Goal: Transaction & Acquisition: Purchase product/service

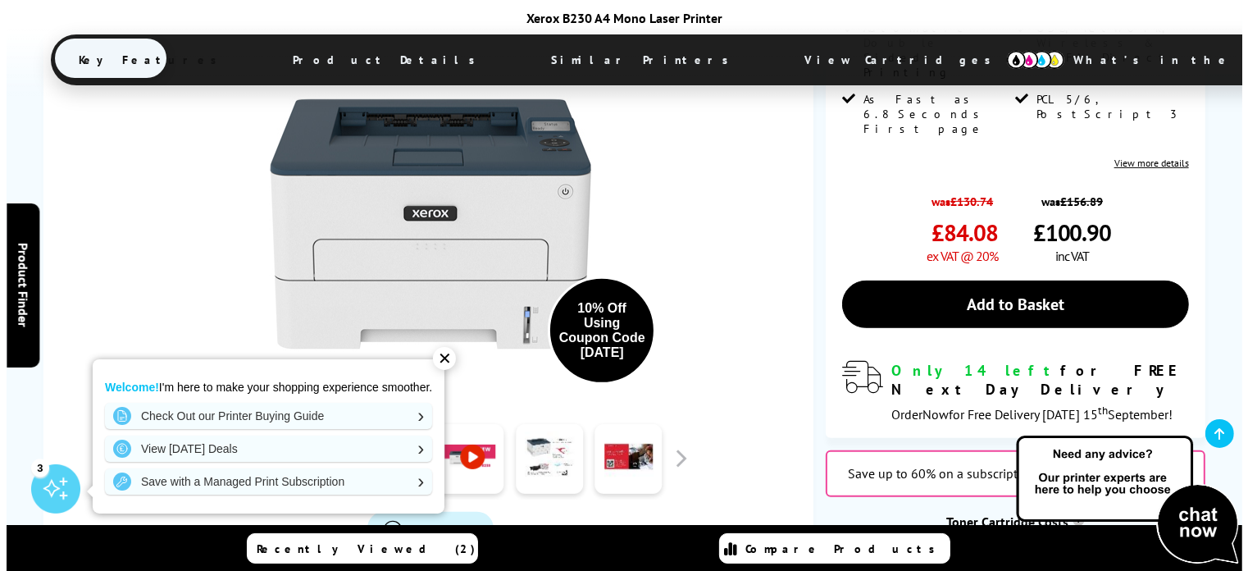
scroll to position [528, 0]
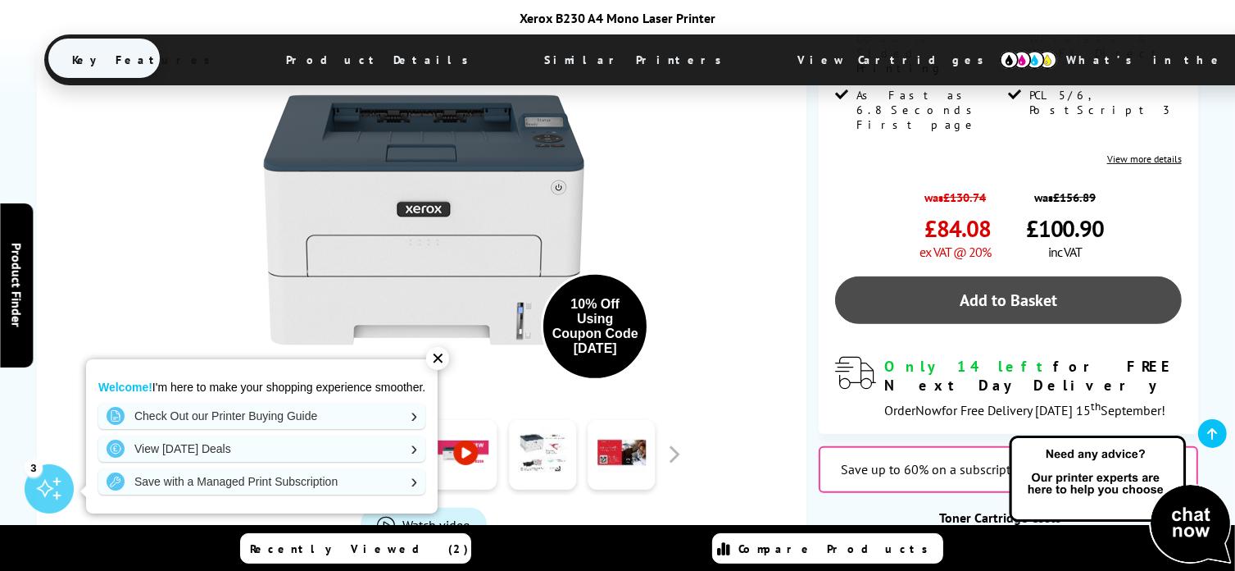
click at [967, 276] on link "Add to Basket" at bounding box center [1008, 300] width 347 height 48
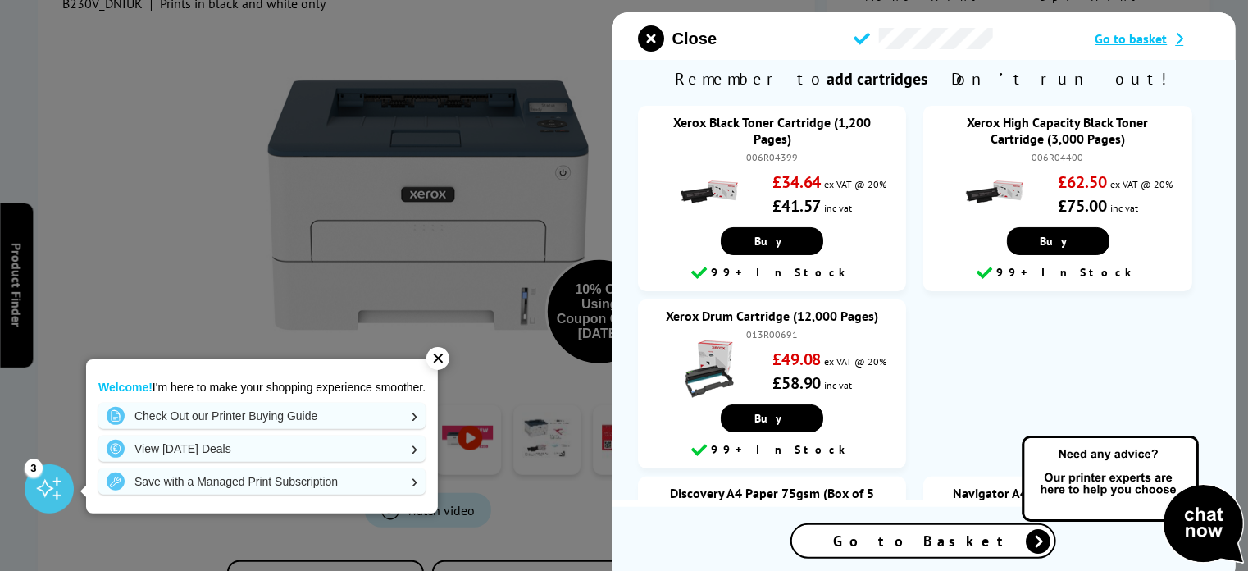
click at [934, 546] on span "Go to Basket" at bounding box center [924, 540] width 180 height 19
